Goal: Task Accomplishment & Management: Manage account settings

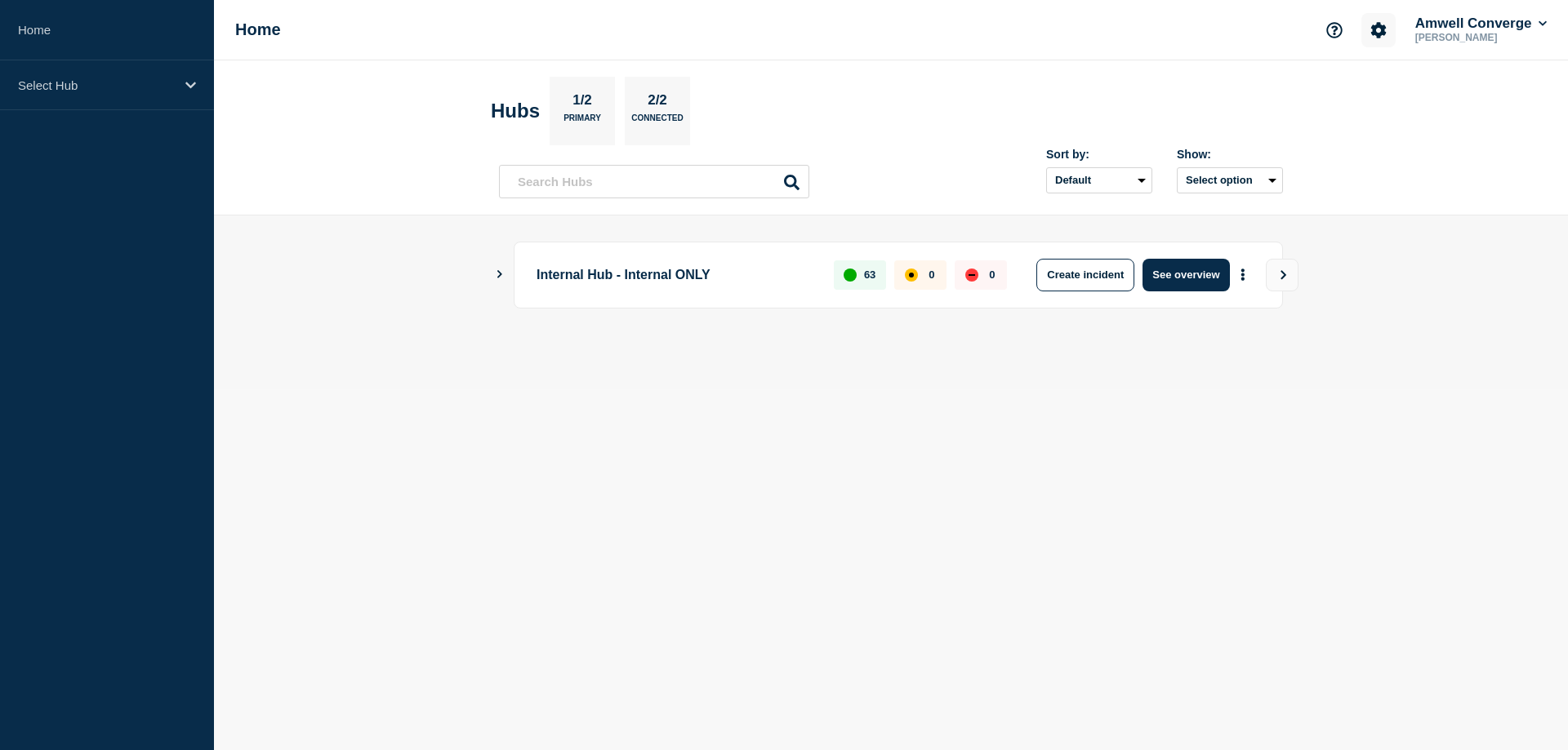
click at [1374, 38] on button "Account settings" at bounding box center [1378, 30] width 34 height 34
click at [1359, 119] on link "General Settings" at bounding box center [1379, 116] width 91 height 14
click at [1374, 33] on icon "Account settings" at bounding box center [1379, 30] width 16 height 16
click at [1357, 120] on link "General Settings" at bounding box center [1379, 116] width 91 height 14
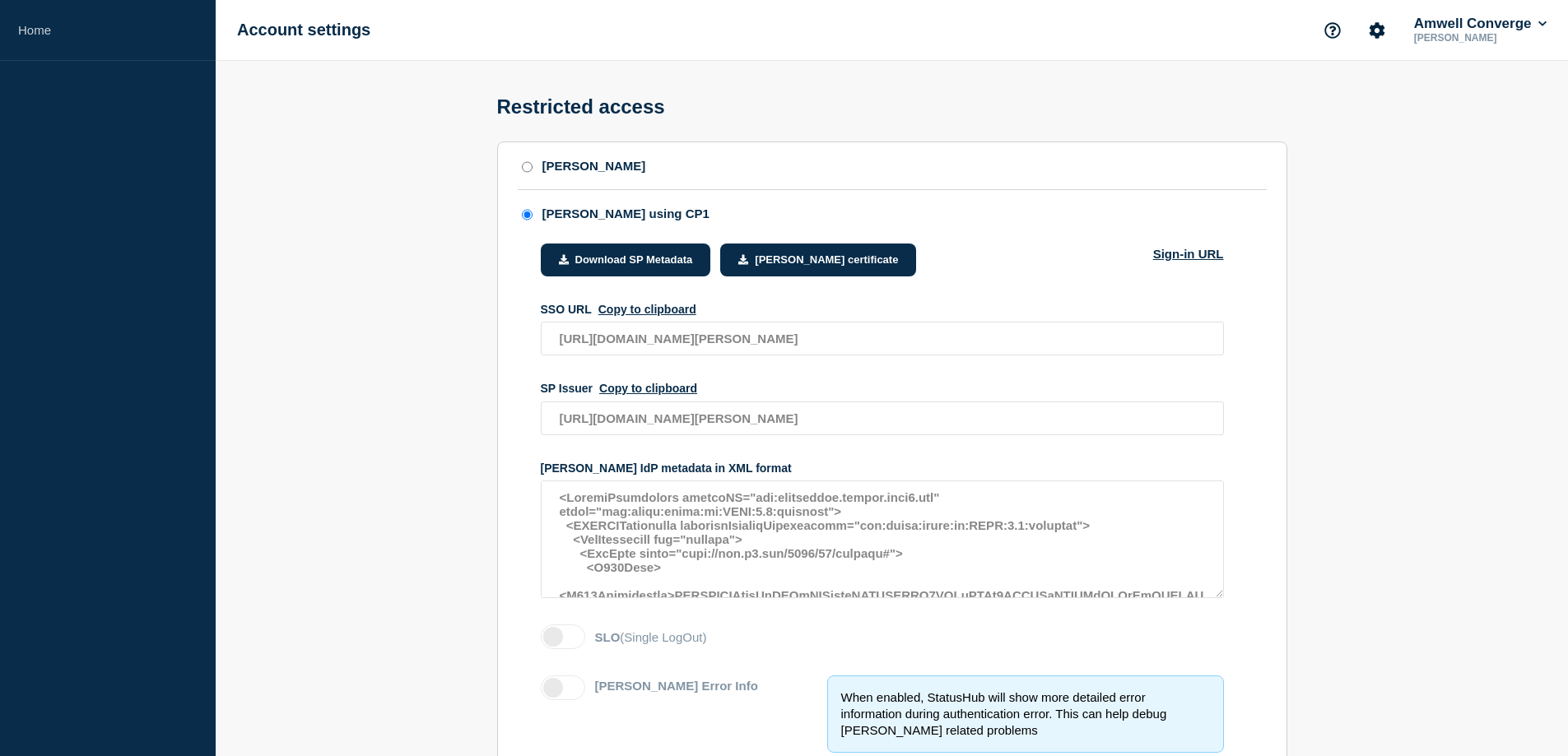
drag, startPoint x: 405, startPoint y: 460, endPoint x: 463, endPoint y: 386, distance: 94.0
click at [407, 456] on section "SAML SAML using CP1 Download SP Metadata SAML certificate Sign-in URL SSO URL C…" at bounding box center [891, 738] width 1352 height 1193
